Goal: Task Accomplishment & Management: Use online tool/utility

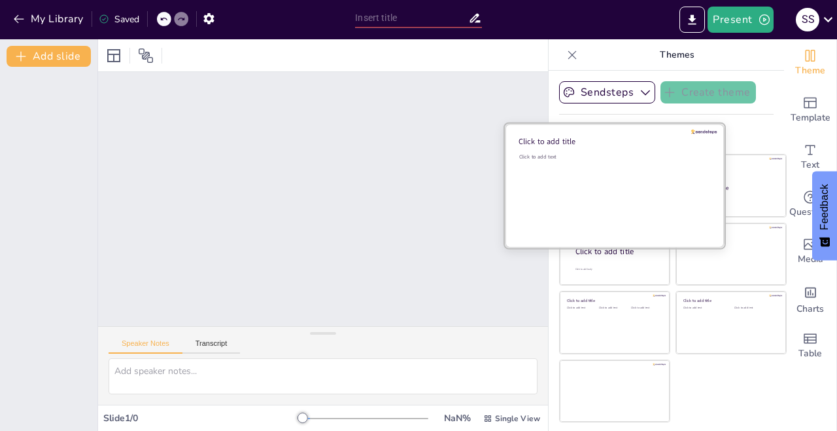
click at [631, 200] on div "Click to add text" at bounding box center [612, 193] width 187 height 81
click at [633, 209] on div "Click to add text" at bounding box center [612, 193] width 187 height 81
click at [660, 167] on div at bounding box center [615, 186] width 220 height 124
click at [563, 177] on div "Click to add text" at bounding box center [612, 193] width 187 height 81
click at [662, 182] on div "Click to add text" at bounding box center [612, 193] width 187 height 81
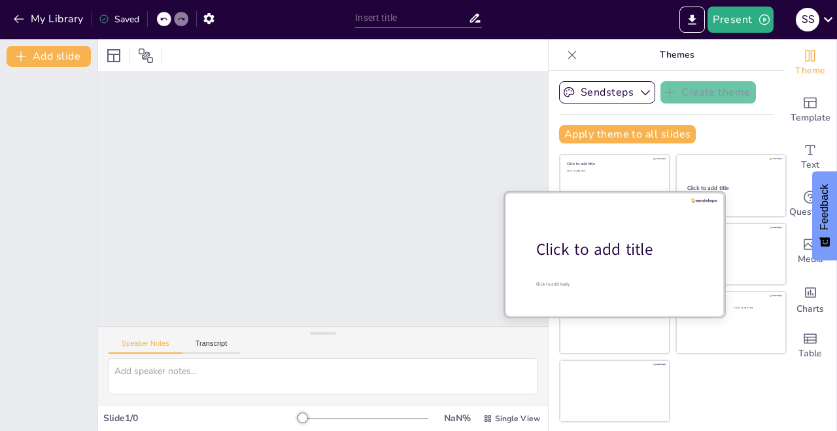
click at [636, 288] on div at bounding box center [615, 254] width 220 height 124
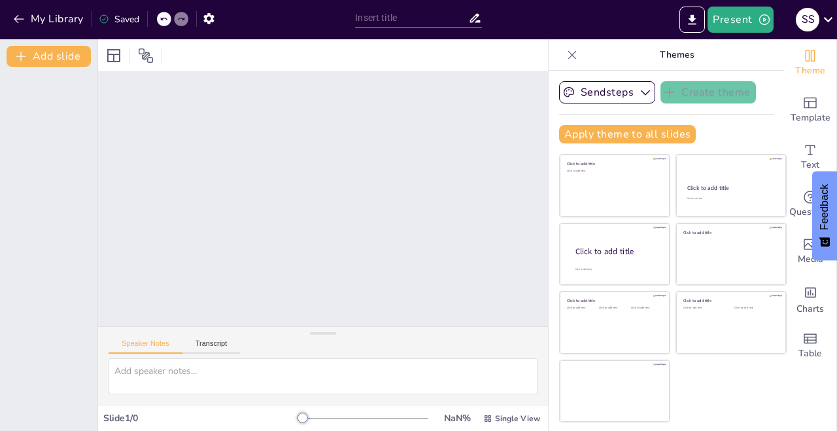
click at [377, 248] on div at bounding box center [323, 199] width 450 height 254
click at [567, 58] on icon at bounding box center [572, 54] width 13 height 13
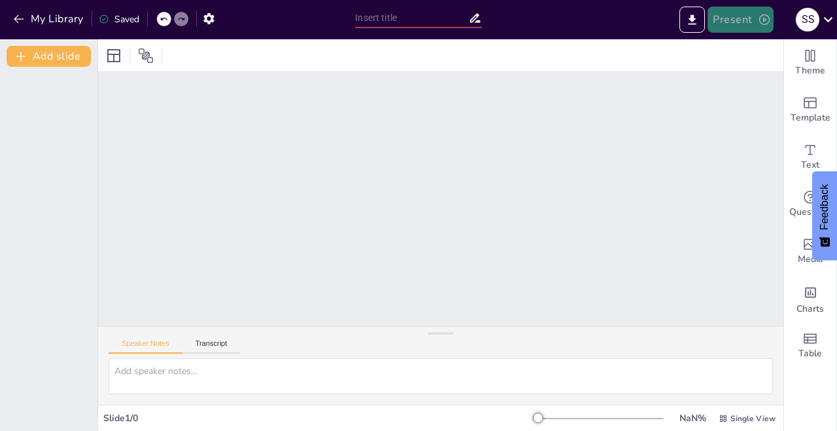
click at [760, 20] on icon "button" at bounding box center [765, 19] width 10 height 10
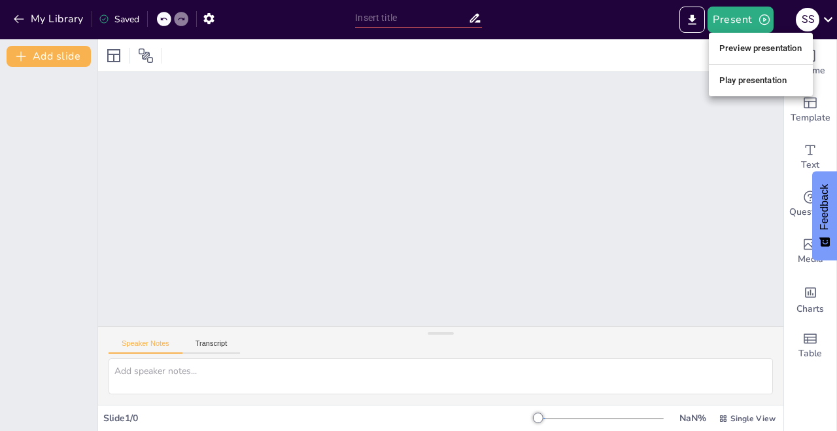
click at [760, 75] on li "Play presentation" at bounding box center [761, 80] width 104 height 21
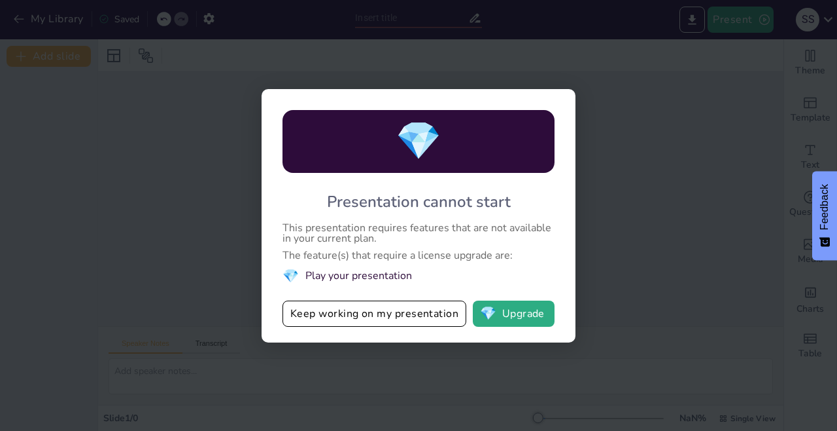
click at [740, 89] on div "💎 Presentation cannot start This presentation requires features that are not av…" at bounding box center [418, 215] width 837 height 431
click at [403, 308] on button "Keep working on my presentation" at bounding box center [375, 313] width 184 height 26
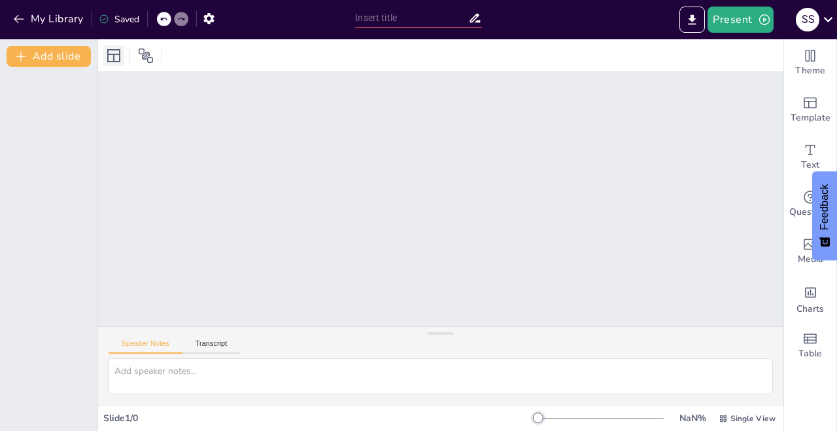
click at [118, 48] on icon at bounding box center [114, 56] width 16 height 16
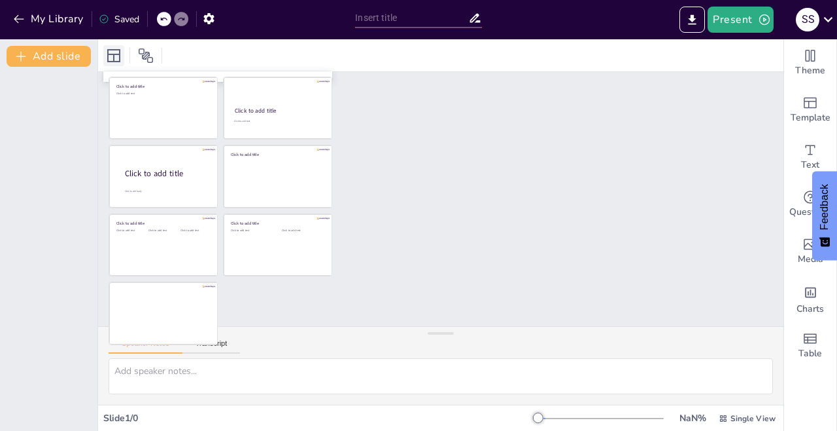
click at [114, 48] on icon at bounding box center [114, 56] width 16 height 16
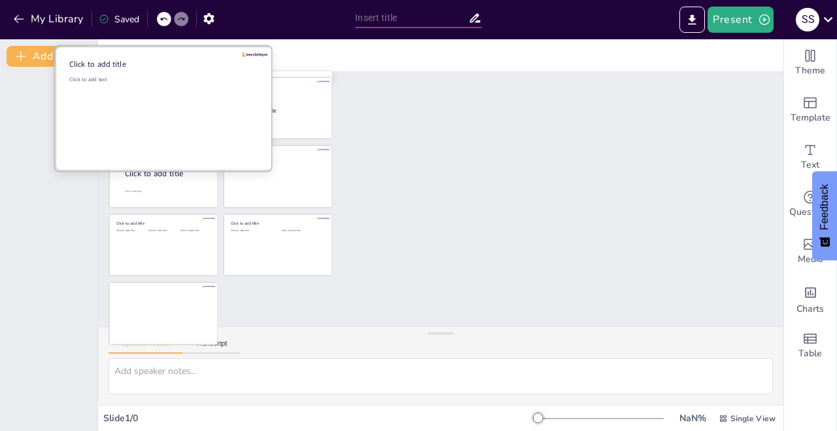
click at [180, 127] on div "Click to add text" at bounding box center [162, 116] width 187 height 81
click at [194, 134] on div "Click to add text" at bounding box center [162, 116] width 187 height 81
click at [197, 130] on div "Click to add text" at bounding box center [162, 116] width 187 height 81
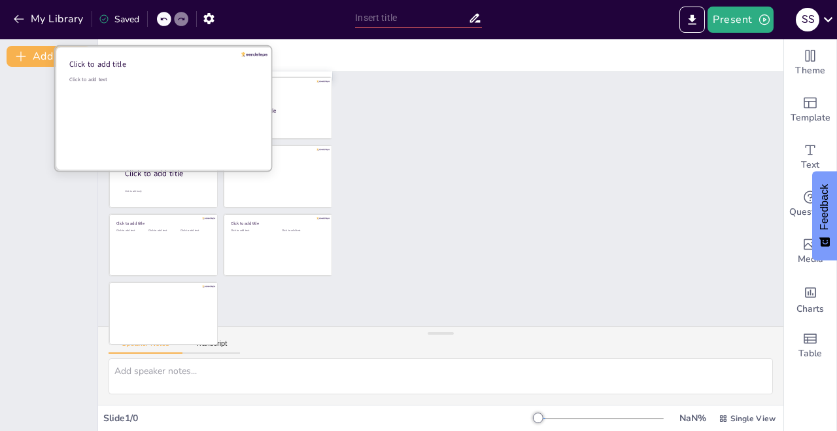
click at [192, 101] on div "Click to add text" at bounding box center [162, 116] width 187 height 81
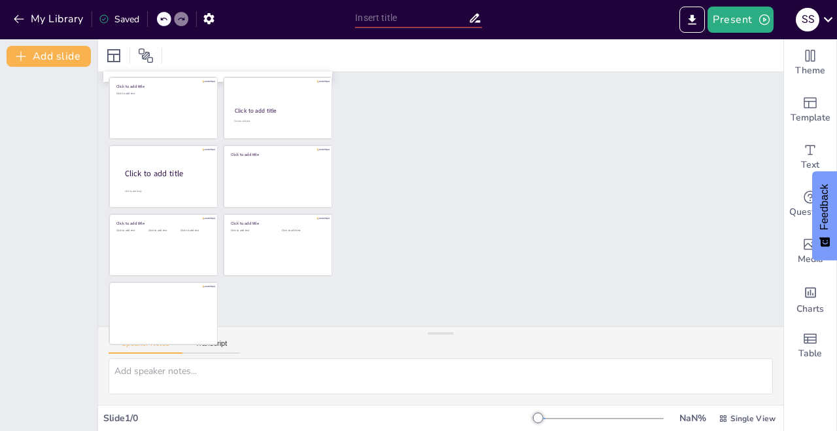
click at [126, 15] on div "Saved" at bounding box center [119, 19] width 41 height 12
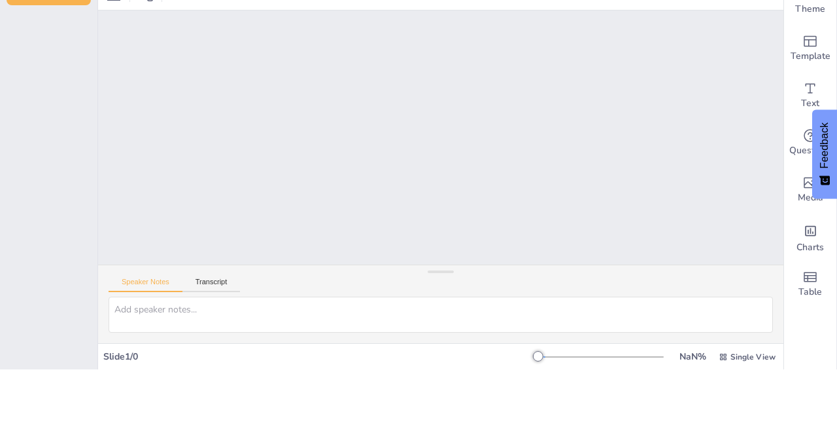
click at [520, 293] on div at bounding box center [441, 199] width 686 height 254
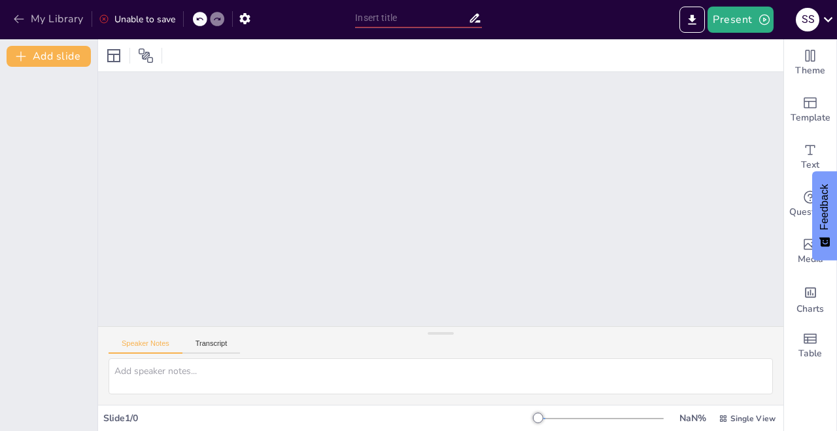
click at [10, 13] on button "My Library" at bounding box center [49, 19] width 79 height 21
